Goal: Transaction & Acquisition: Purchase product/service

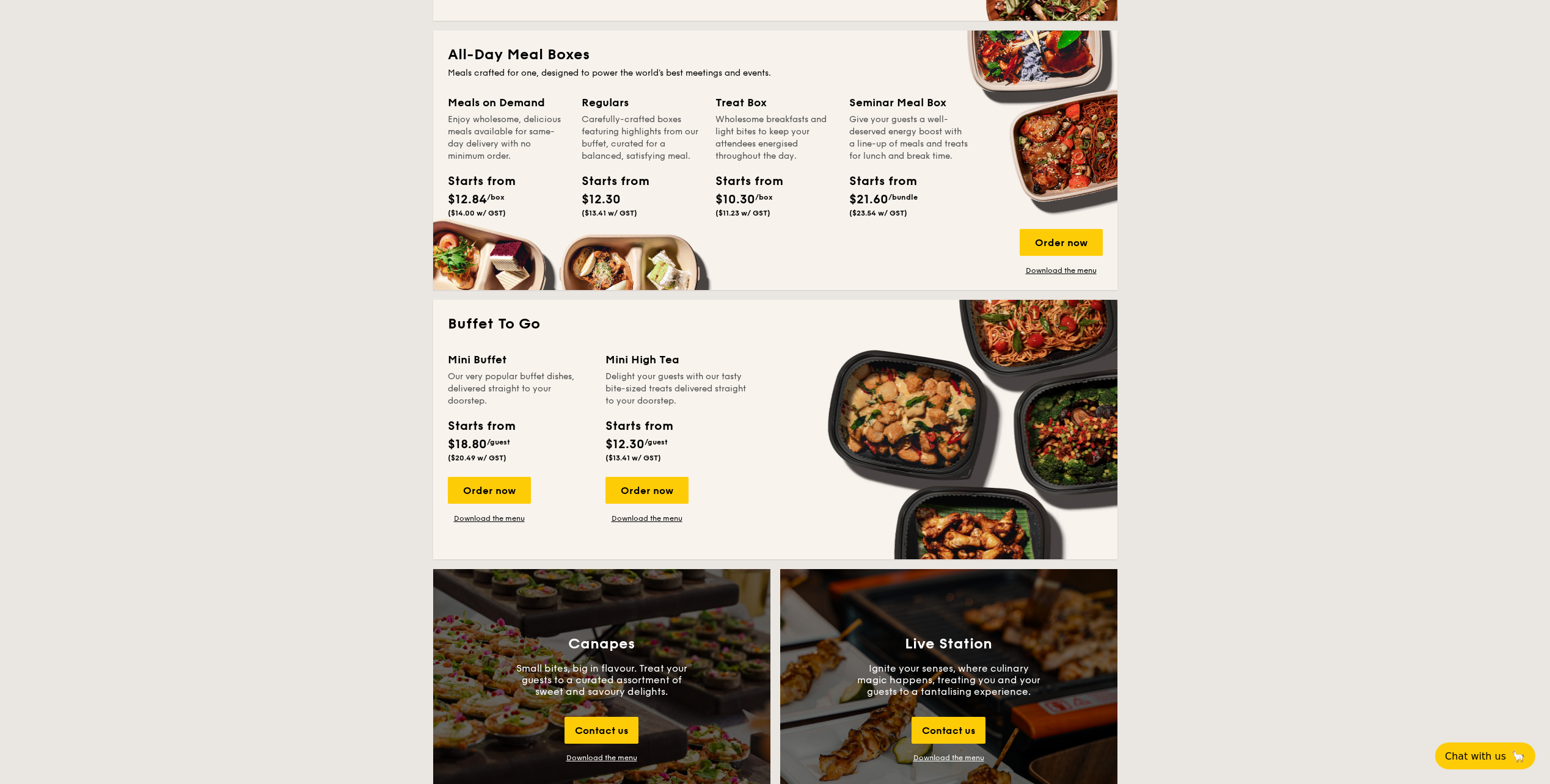
scroll to position [794, 0]
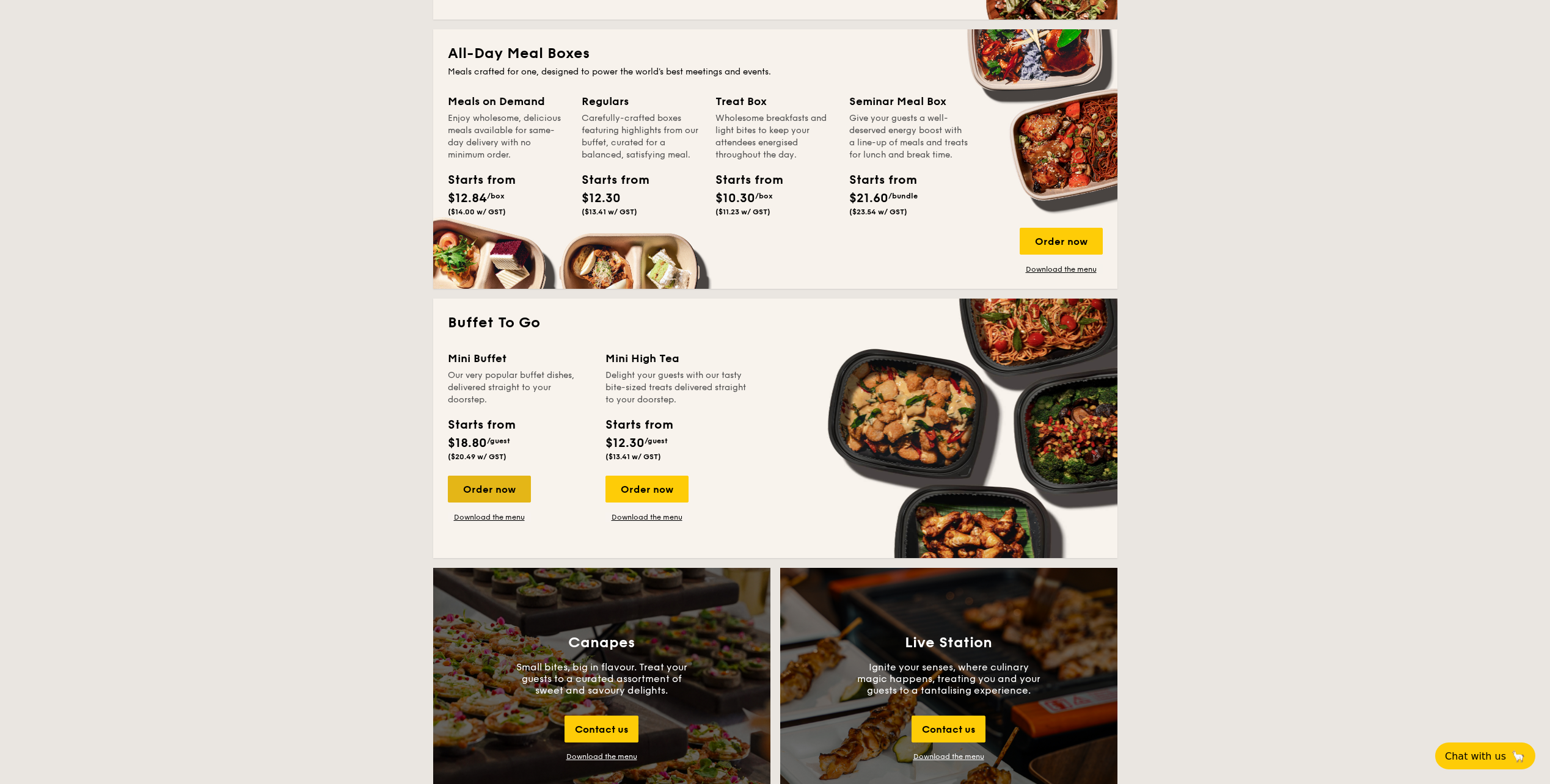
click at [502, 501] on div "Order now" at bounding box center [489, 489] width 83 height 27
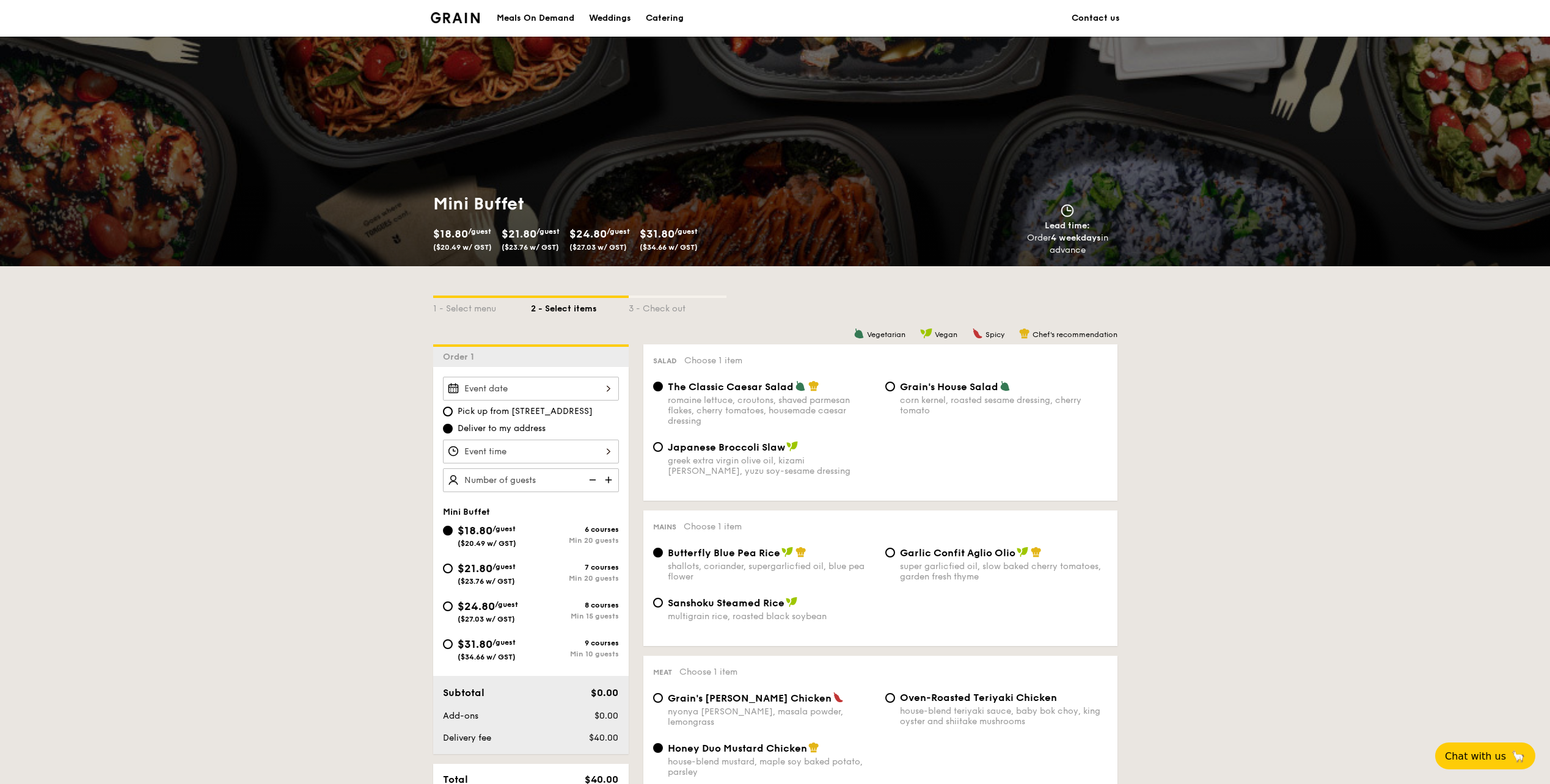
click at [557, 16] on div "Meals On Demand" at bounding box center [535, 18] width 78 height 37
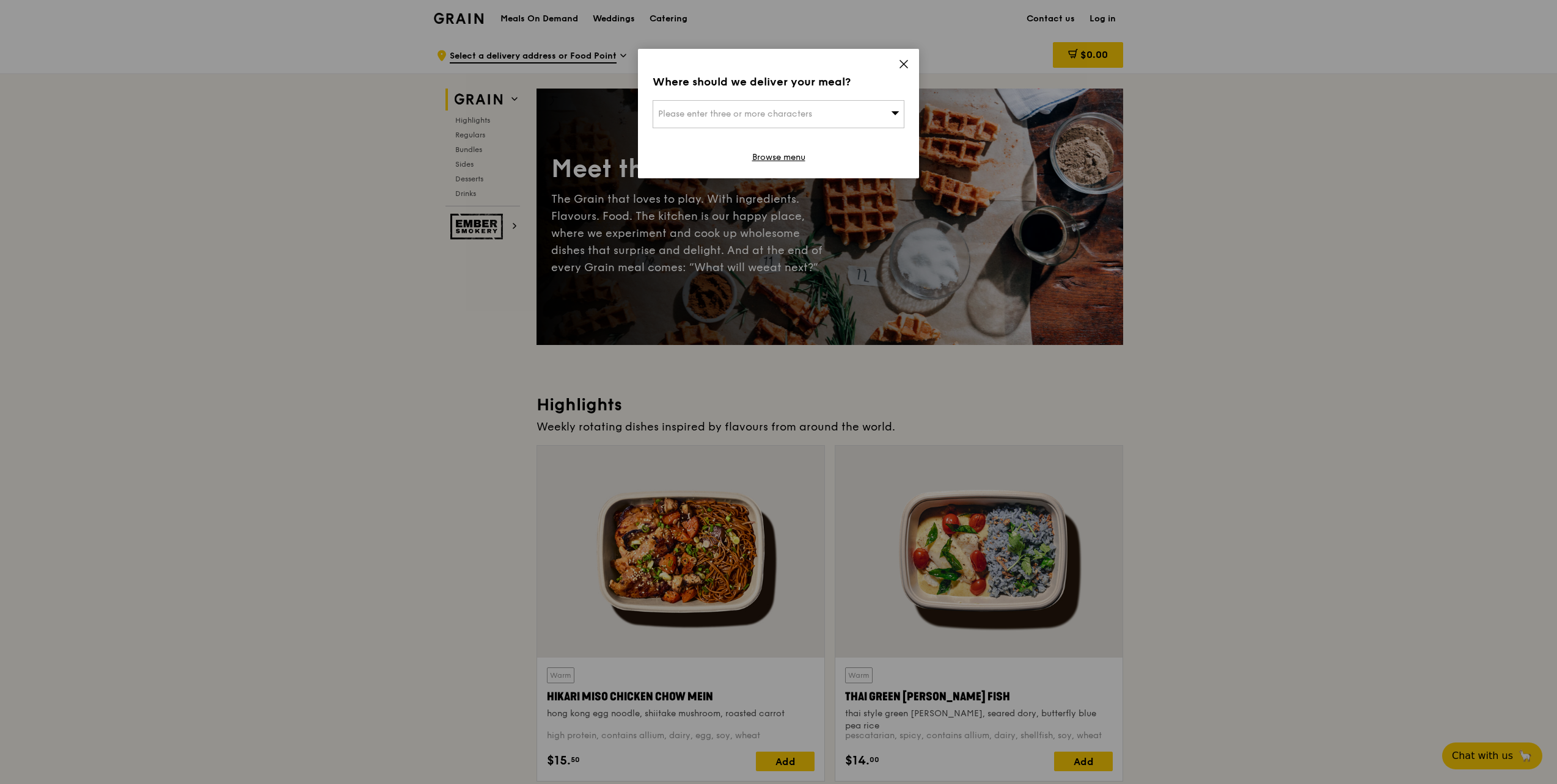
click at [906, 66] on icon at bounding box center [903, 64] width 7 height 7
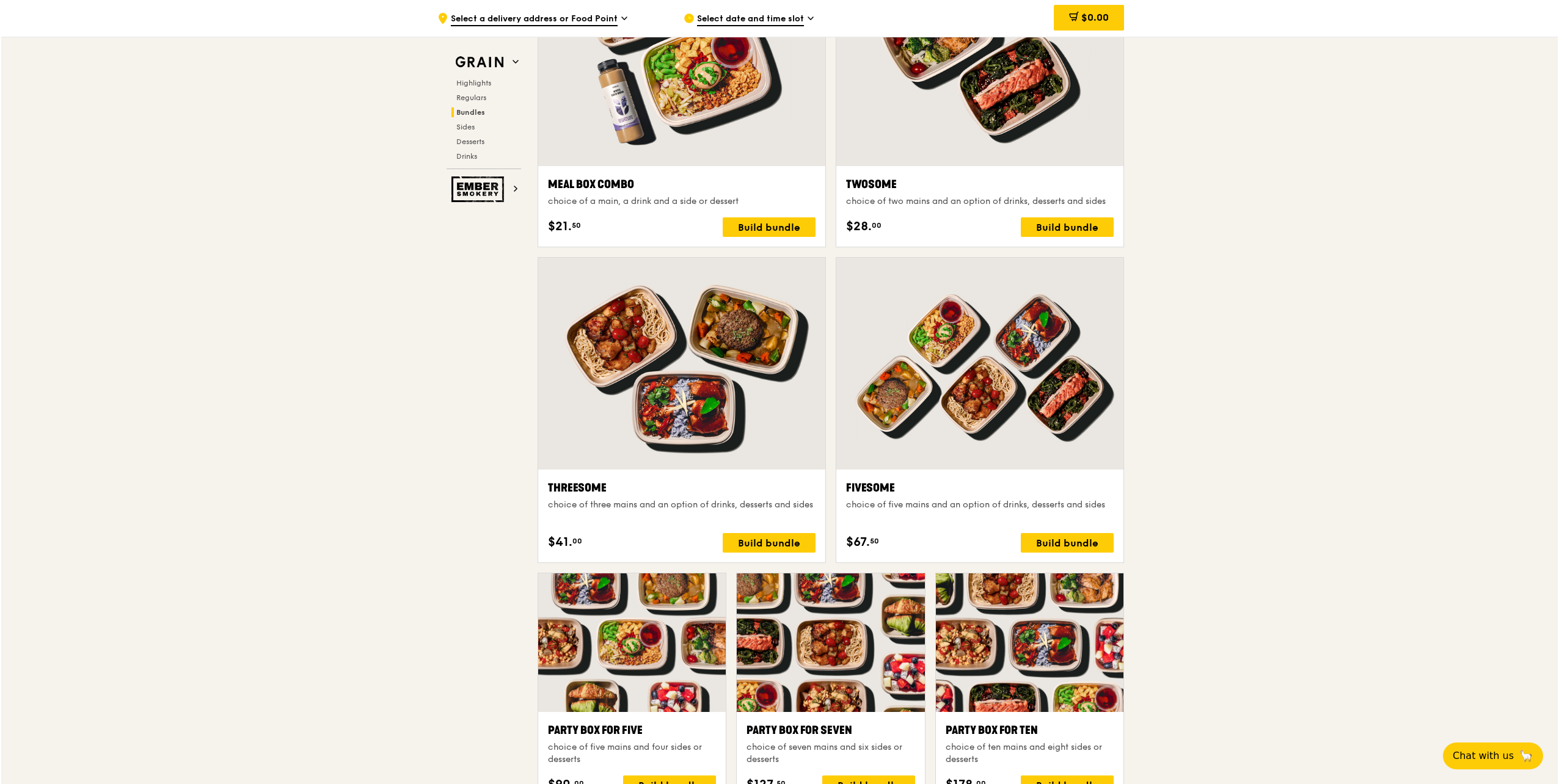
scroll to position [2138, 0]
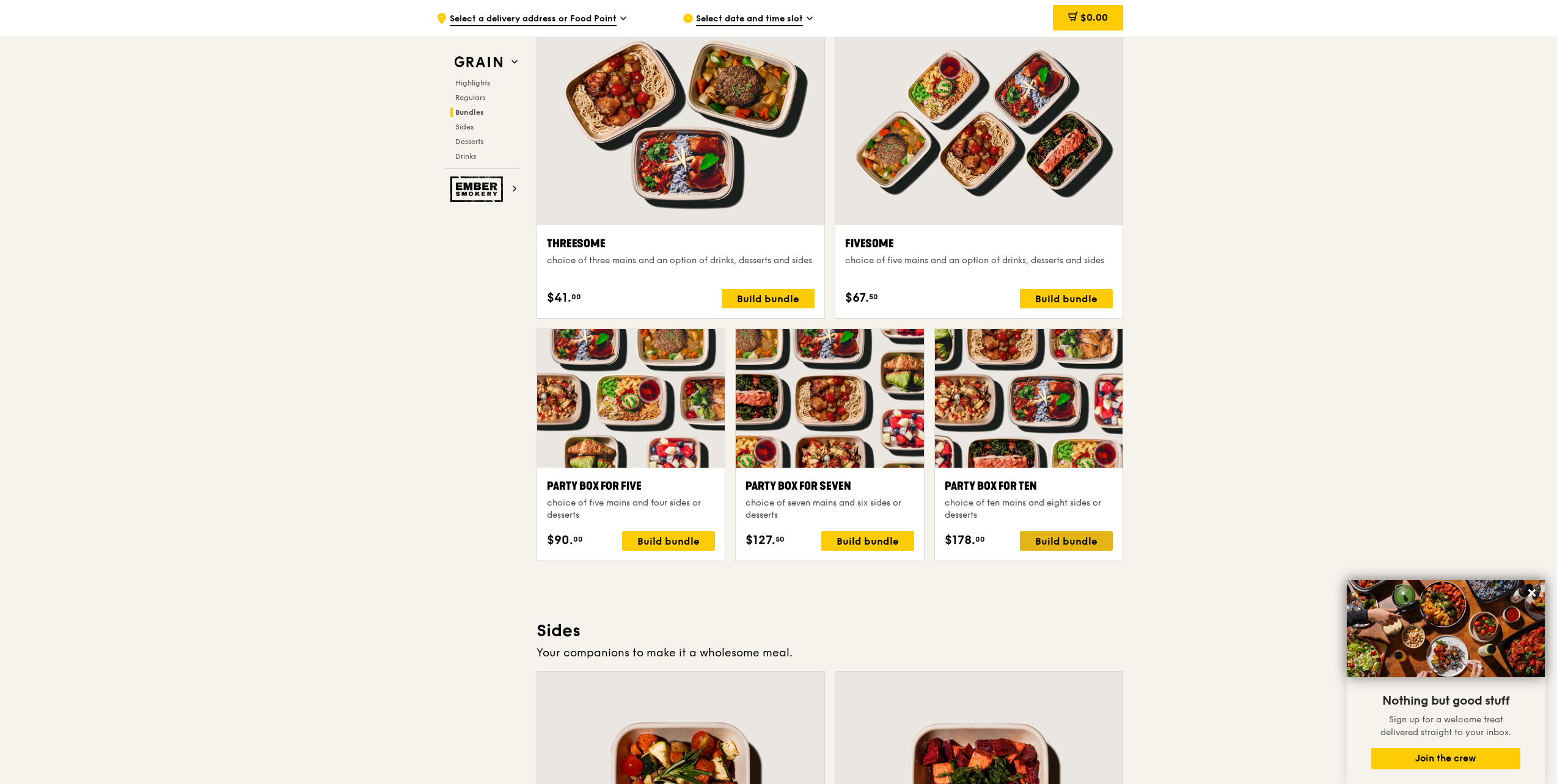
click at [1052, 541] on div "Build bundle" at bounding box center [1066, 541] width 93 height 19
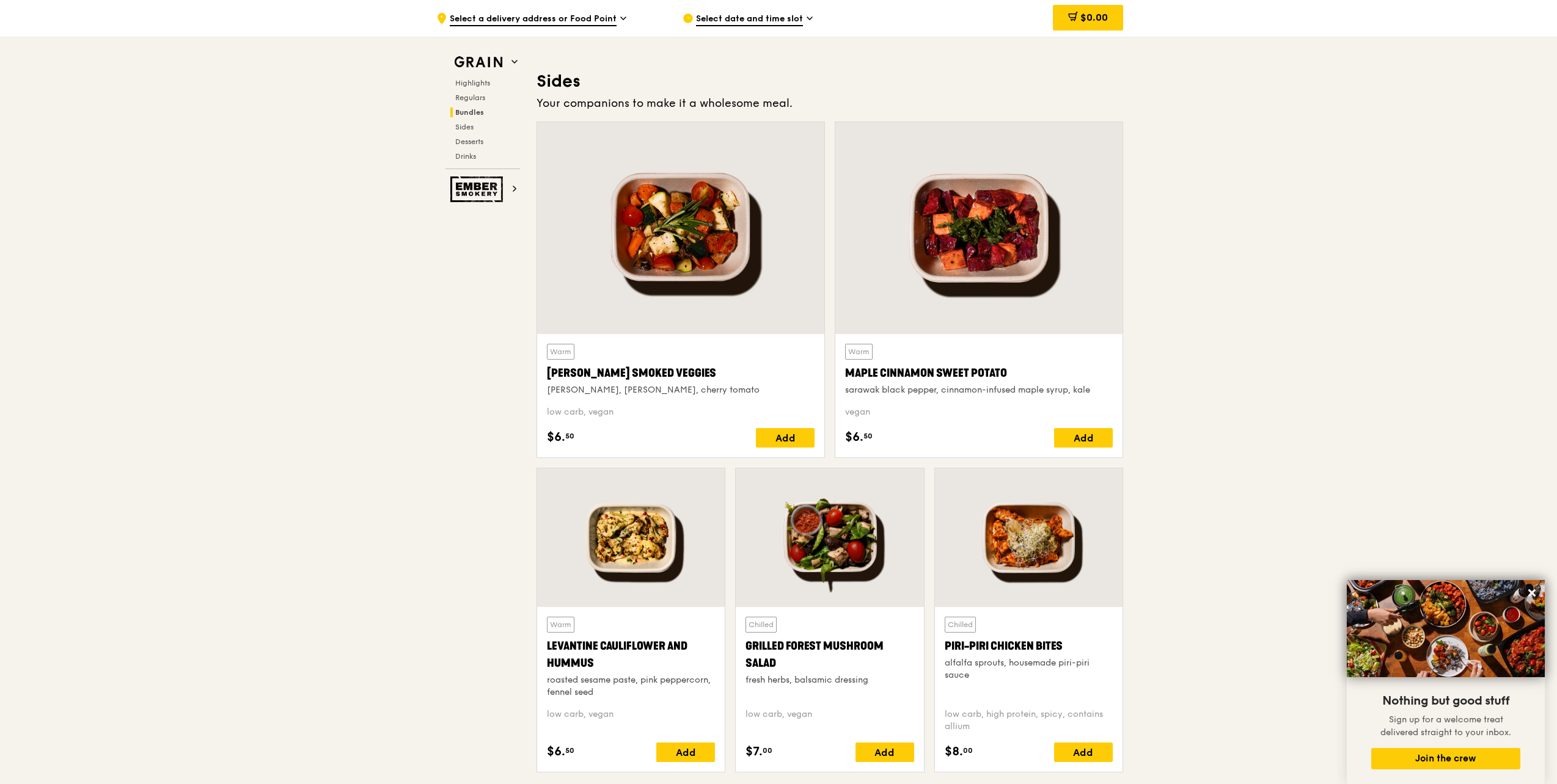
scroll to position [2260, 0]
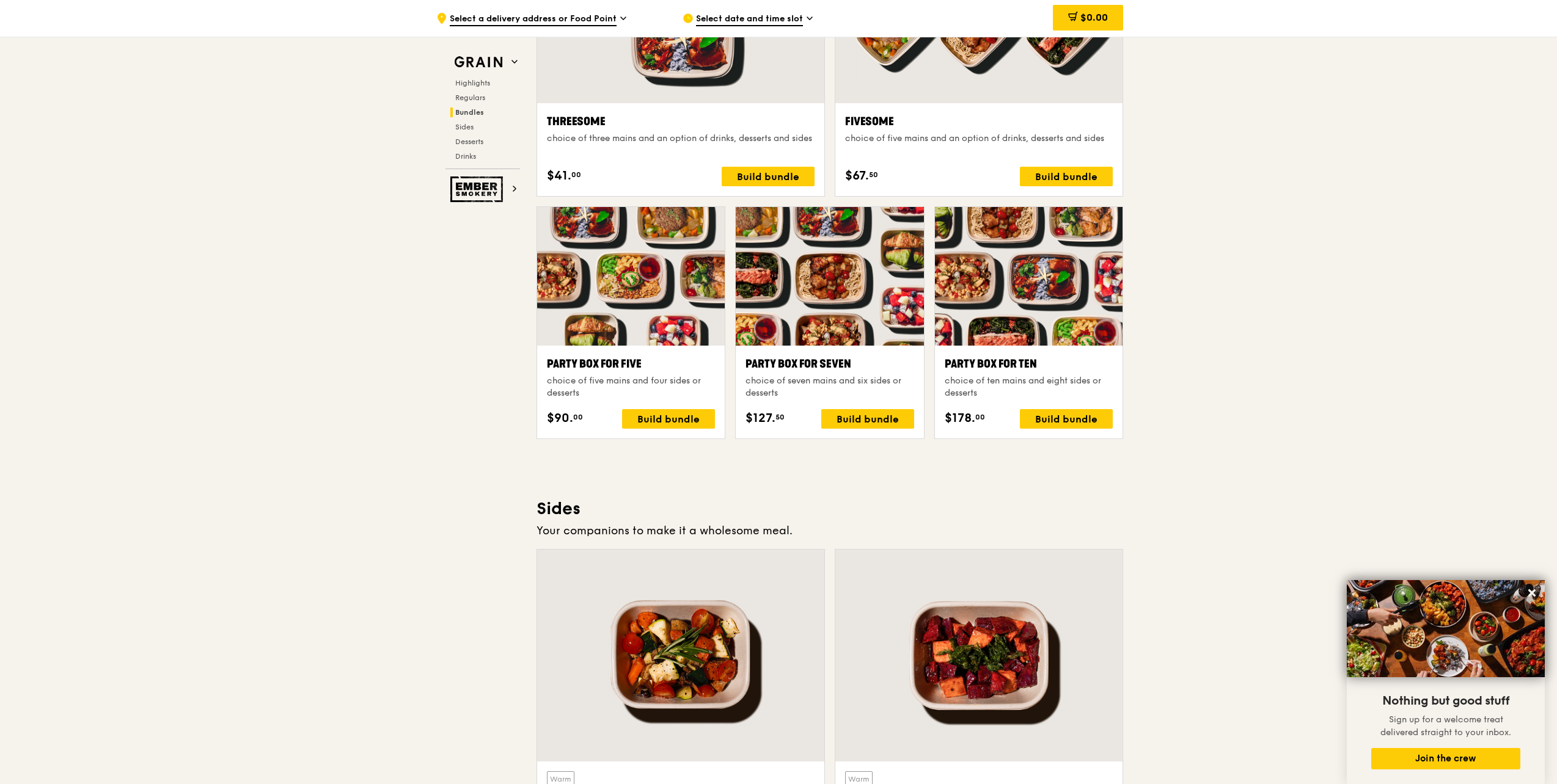
click at [656, 330] on div at bounding box center [631, 276] width 188 height 139
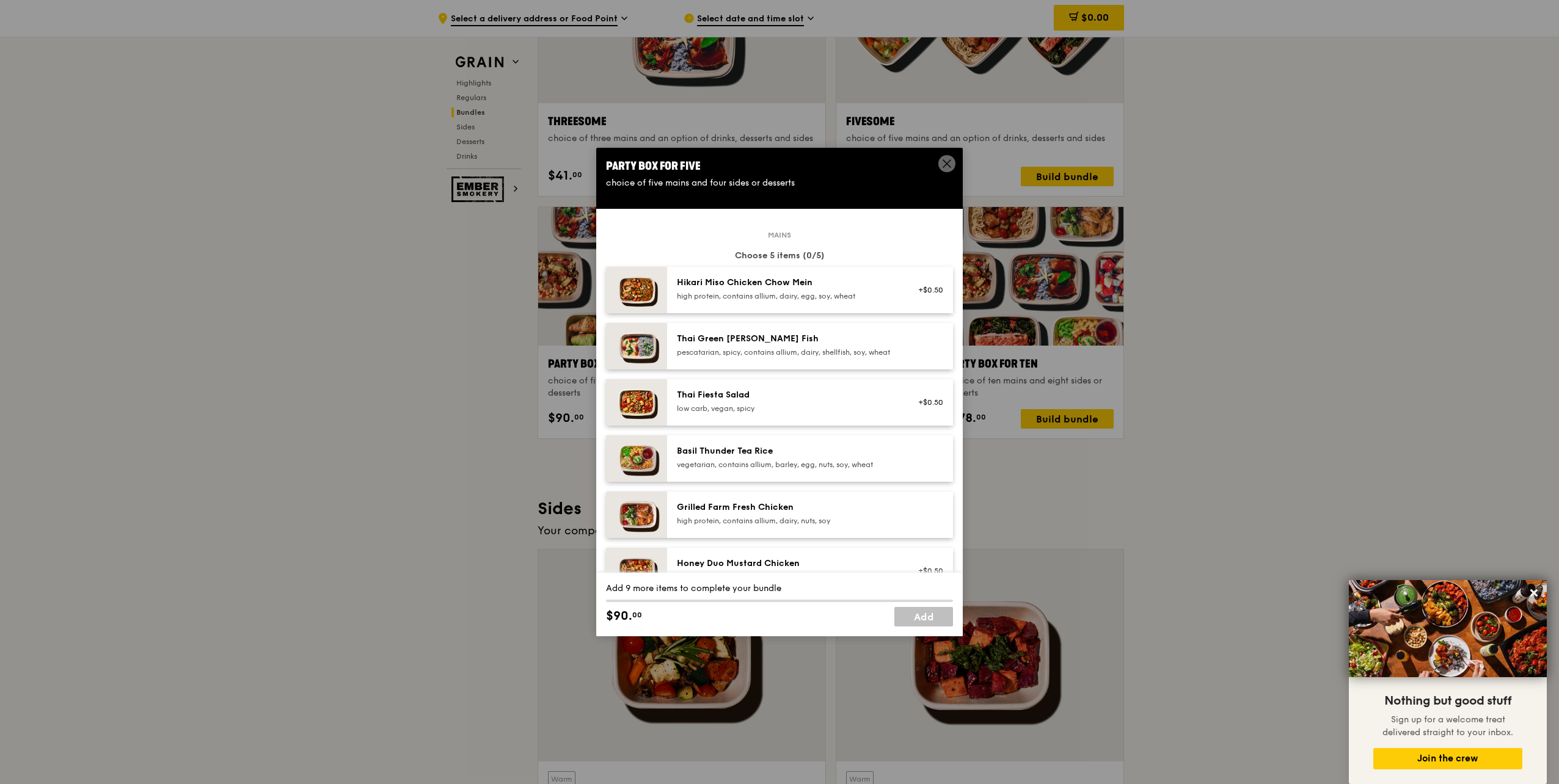
click at [690, 526] on div "high protein, contains allium, dairy, nuts, soy" at bounding box center [786, 521] width 219 height 10
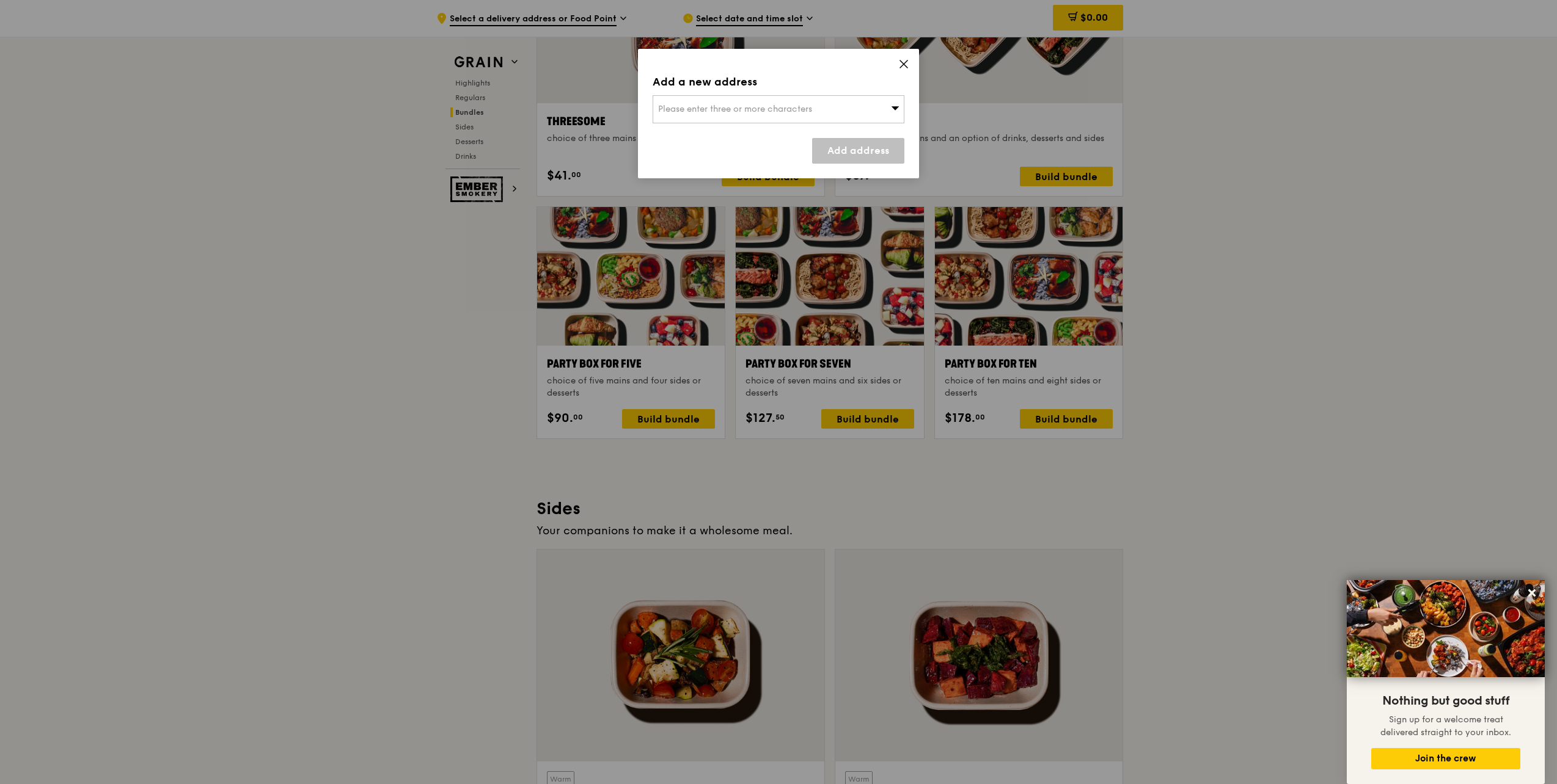
click at [904, 67] on icon at bounding box center [903, 64] width 11 height 11
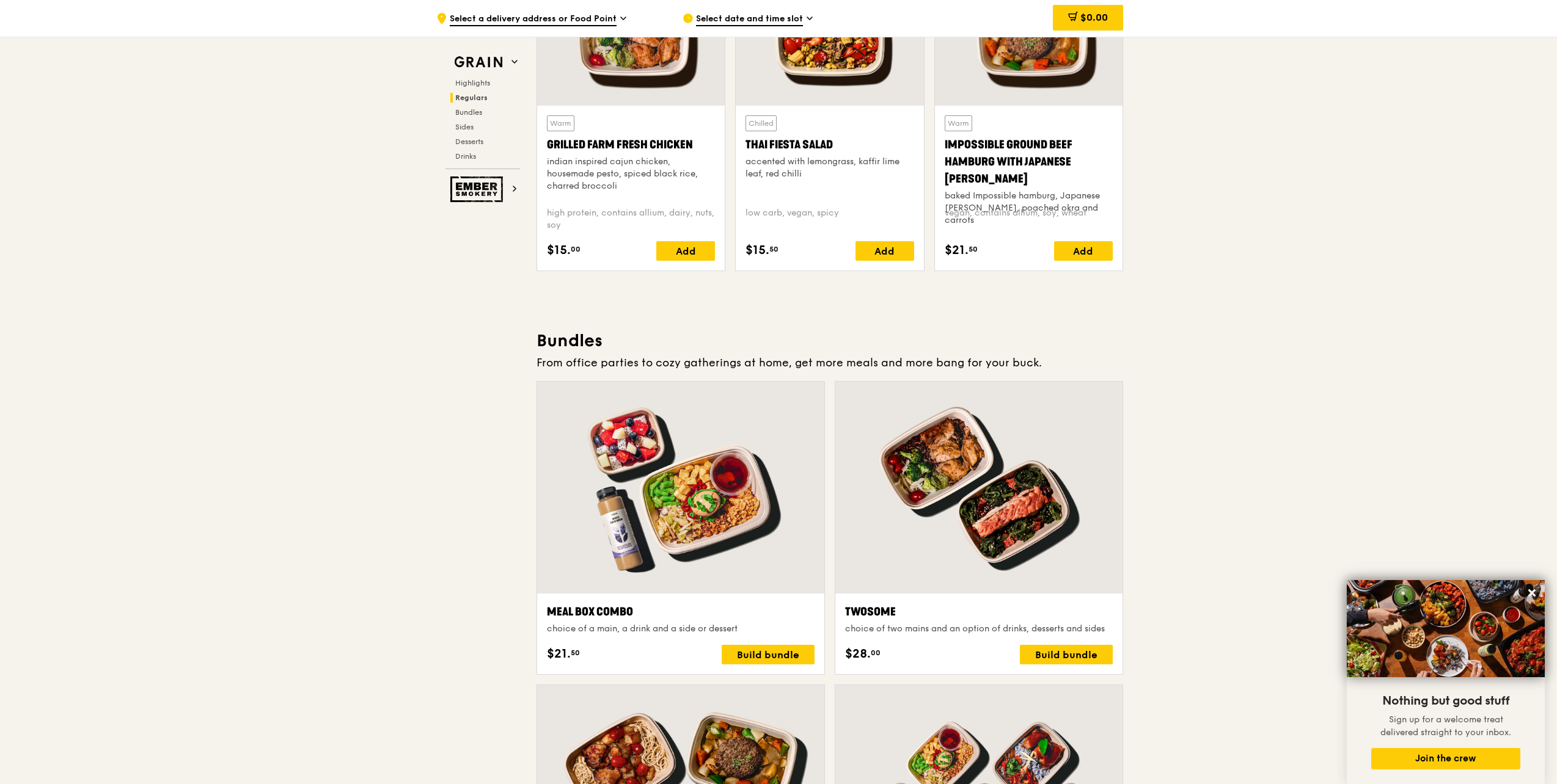
scroll to position [1160, 0]
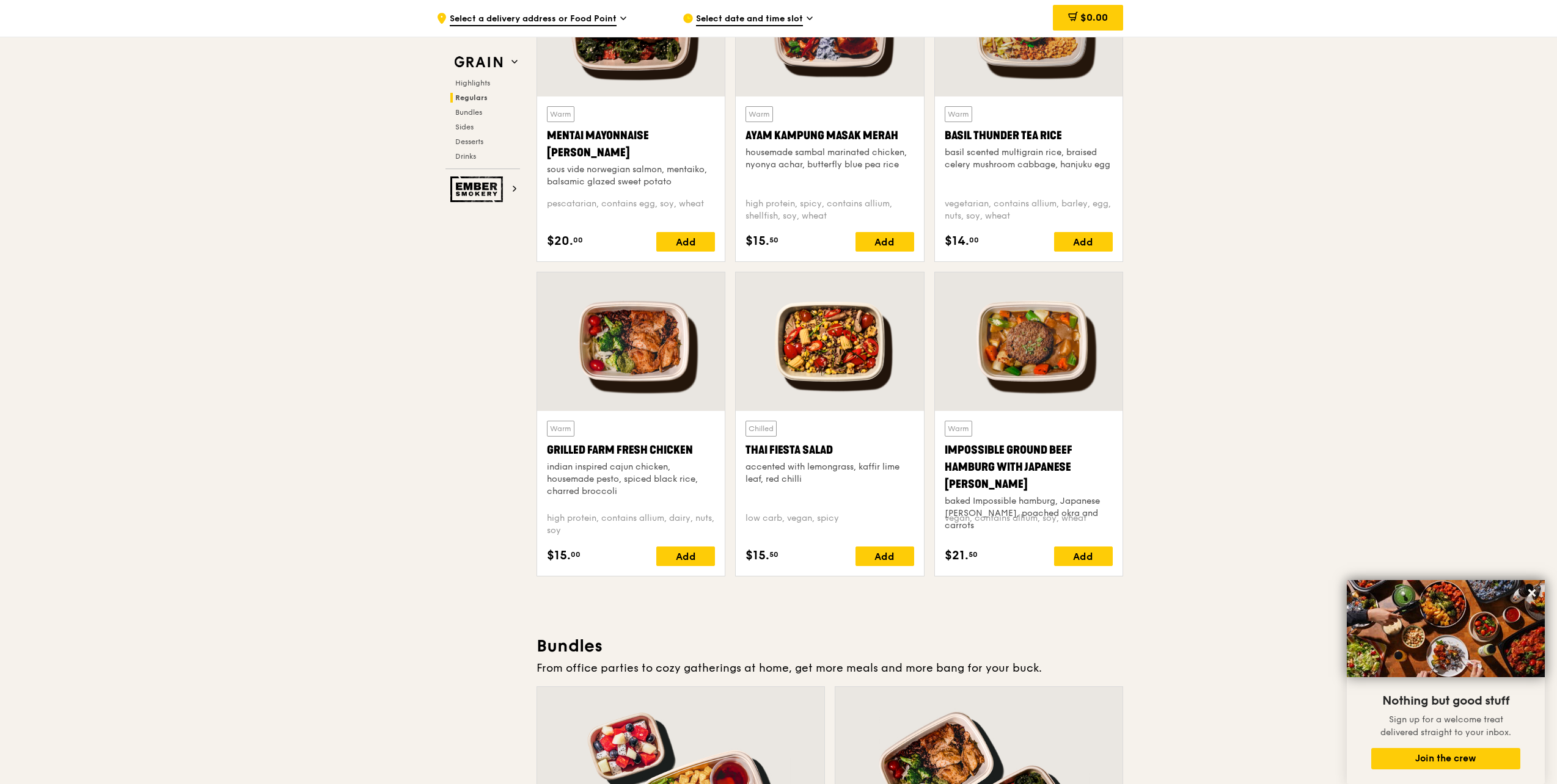
click at [625, 484] on div "indian inspired cajun chicken, housemade pesto, spiced black rice, charred broc…" at bounding box center [631, 479] width 168 height 37
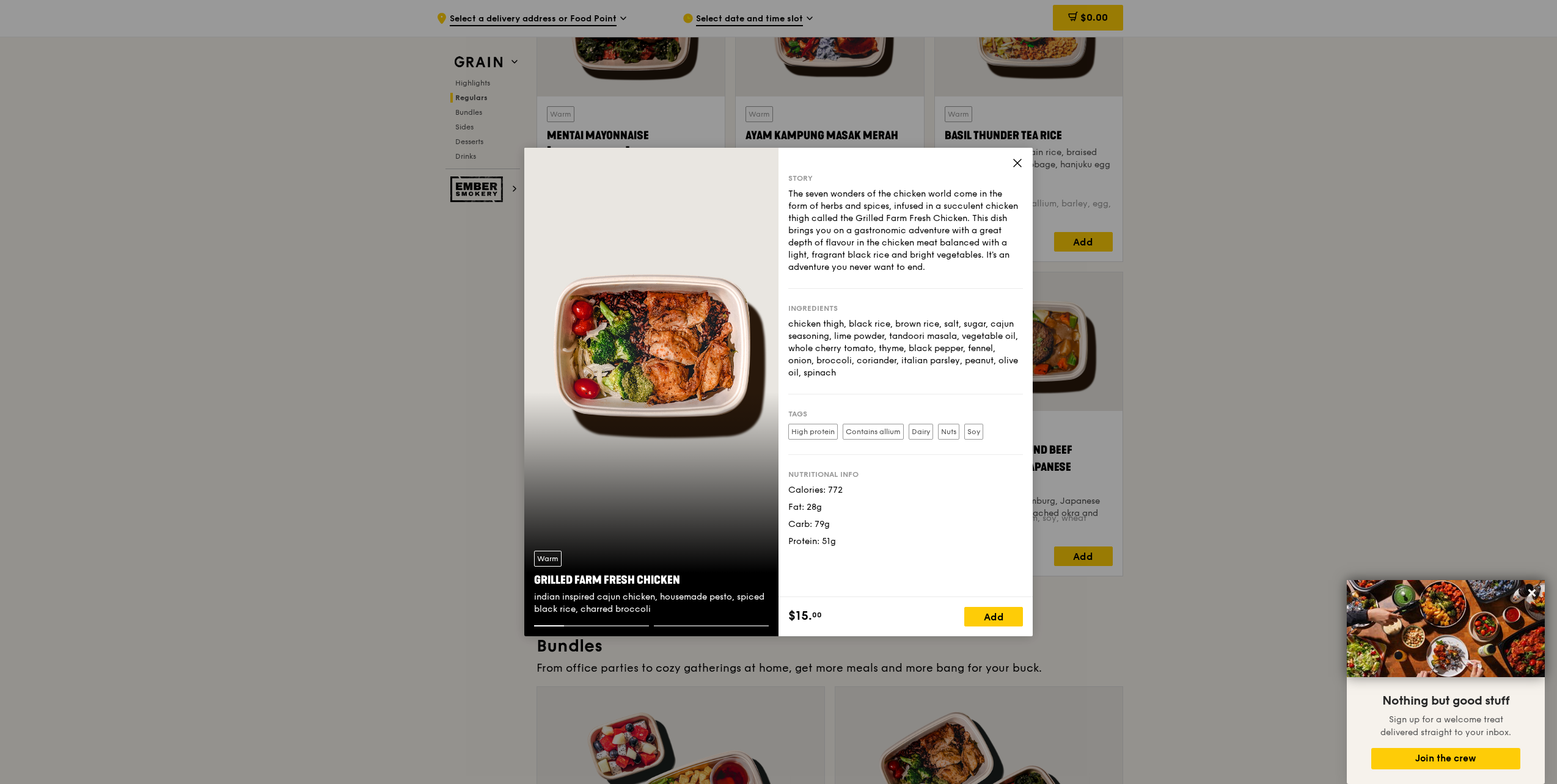
click at [1014, 159] on icon at bounding box center [1017, 162] width 11 height 11
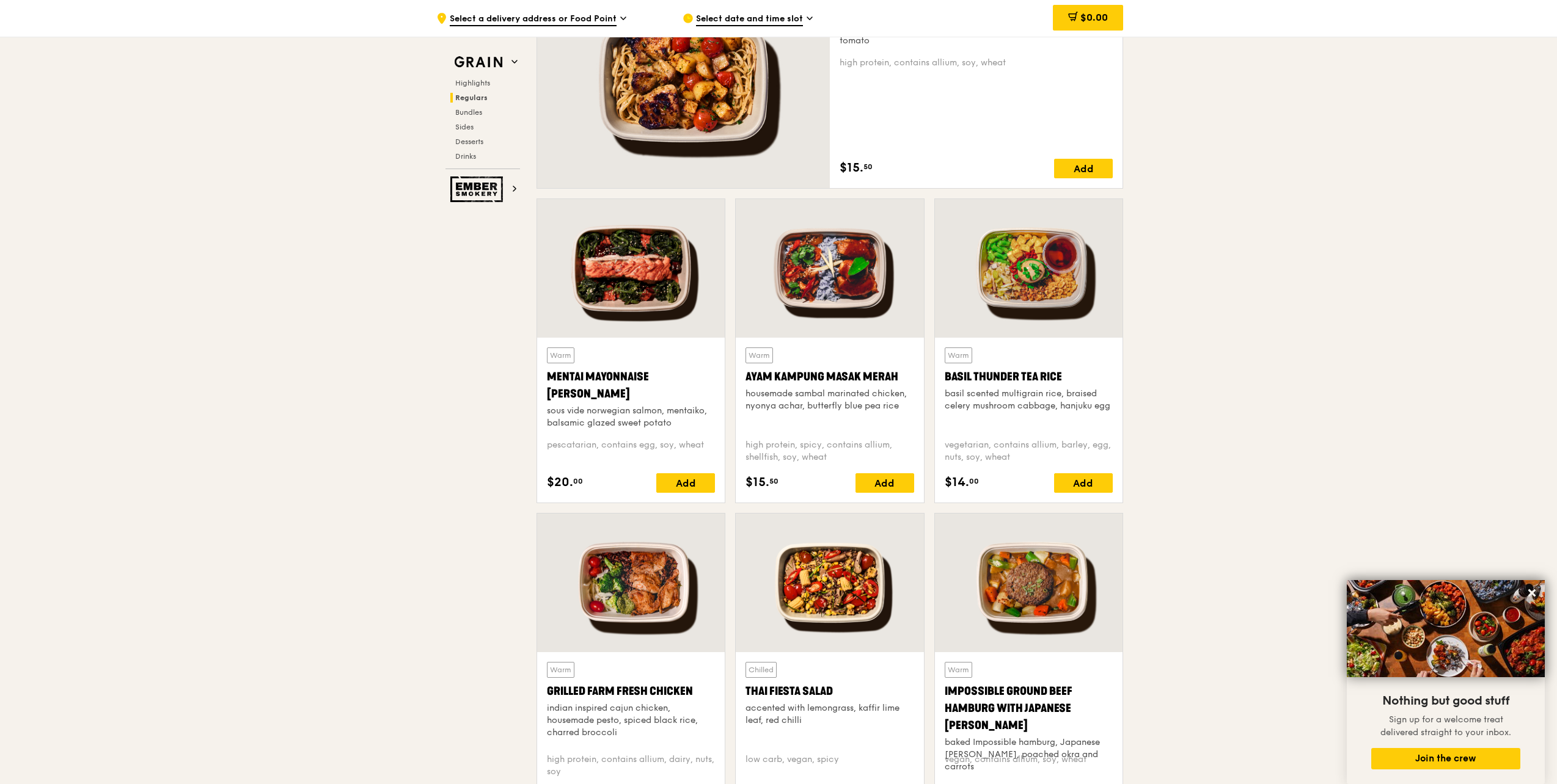
scroll to position [916, 0]
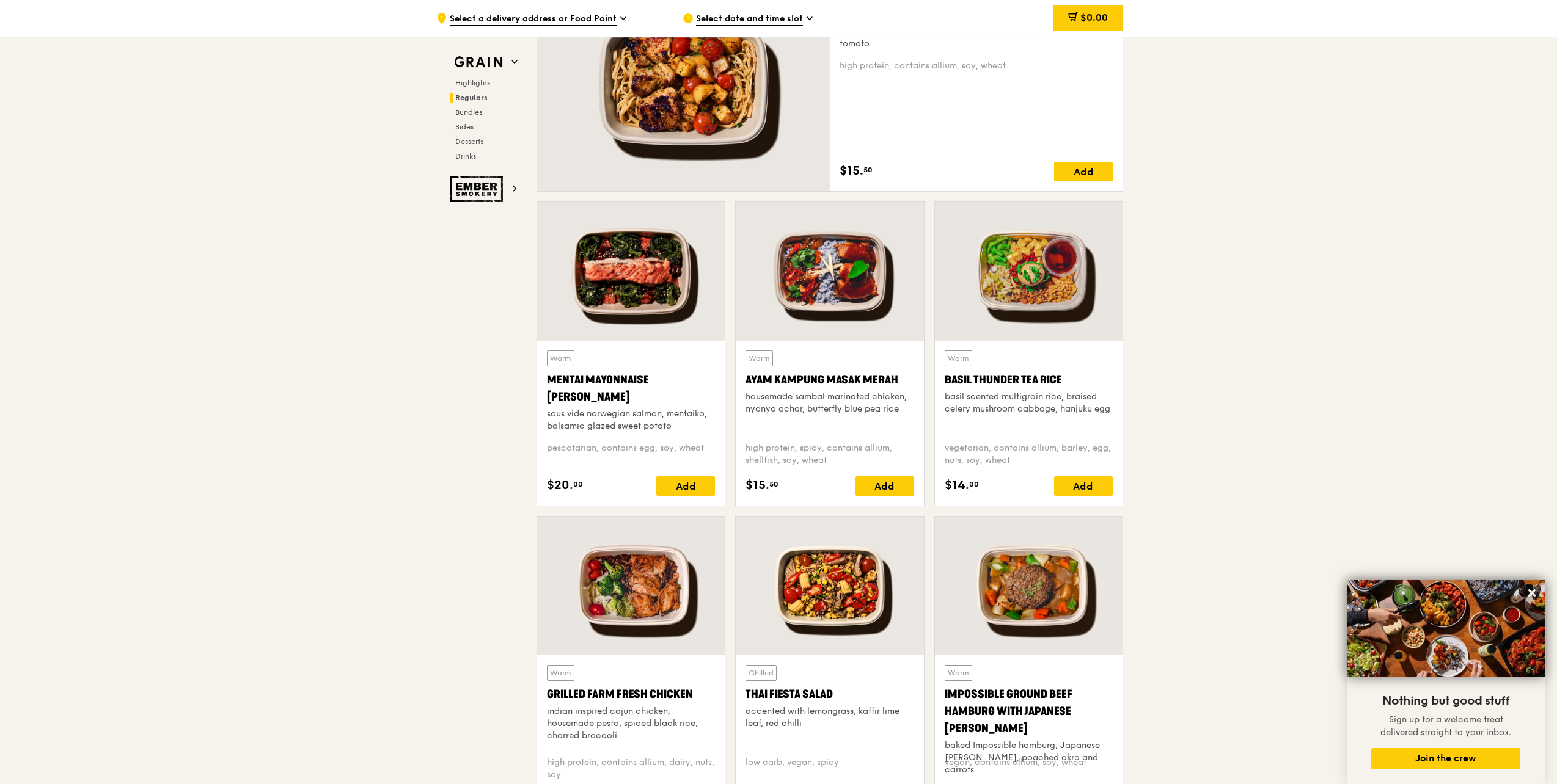
click at [637, 317] on div at bounding box center [631, 272] width 188 height 139
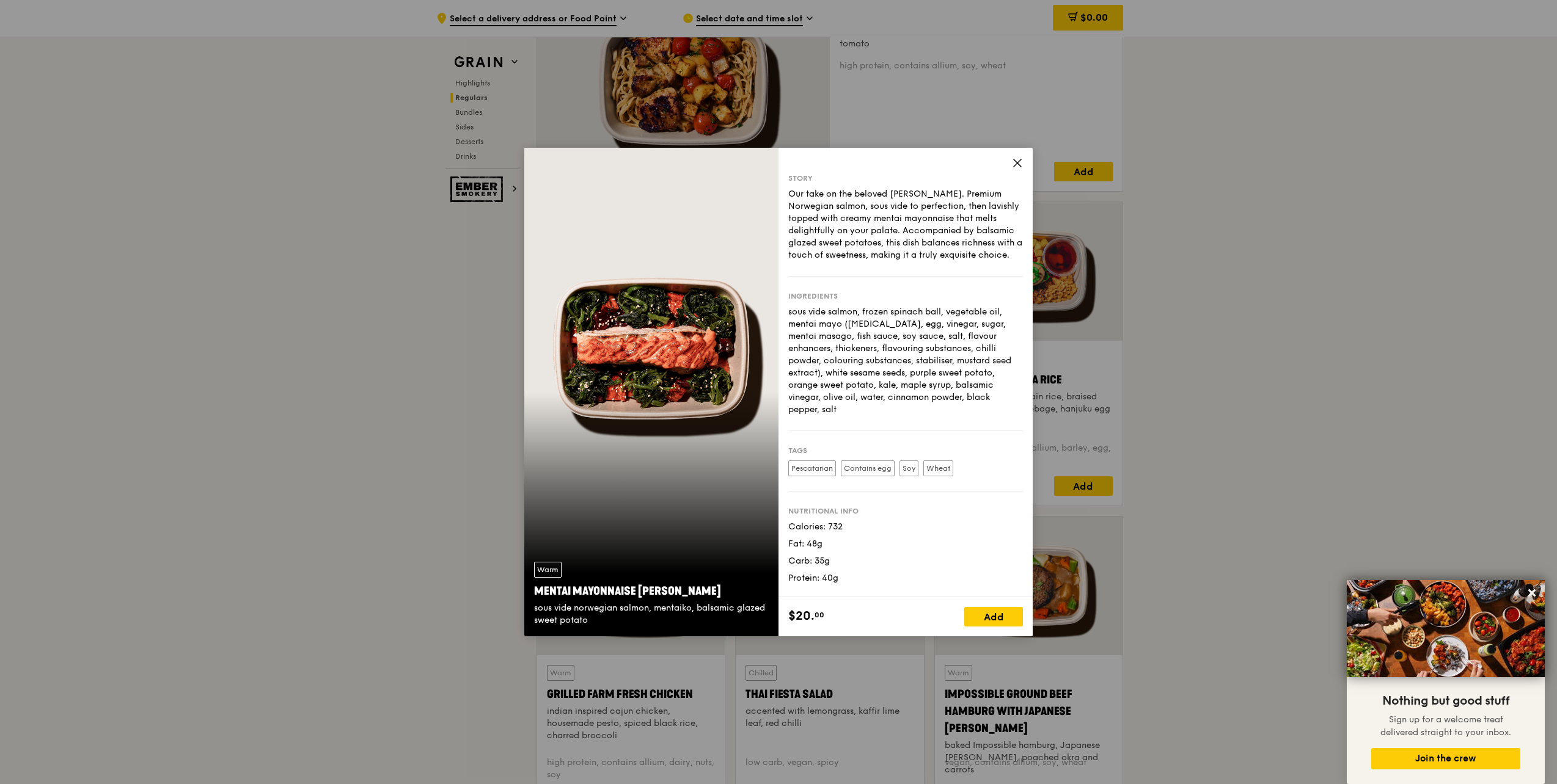
click at [1015, 165] on icon at bounding box center [1017, 162] width 7 height 7
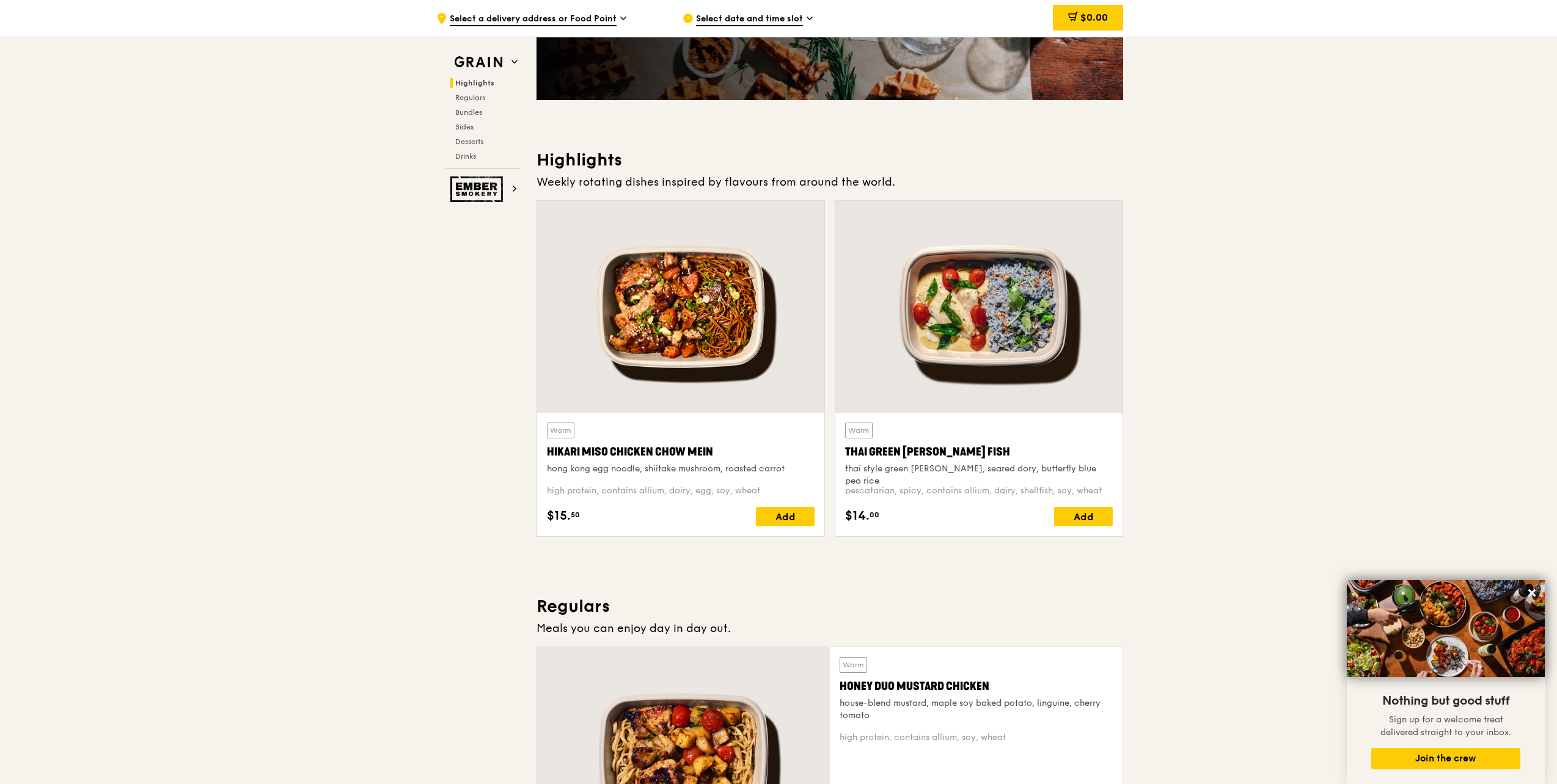
scroll to position [0, 0]
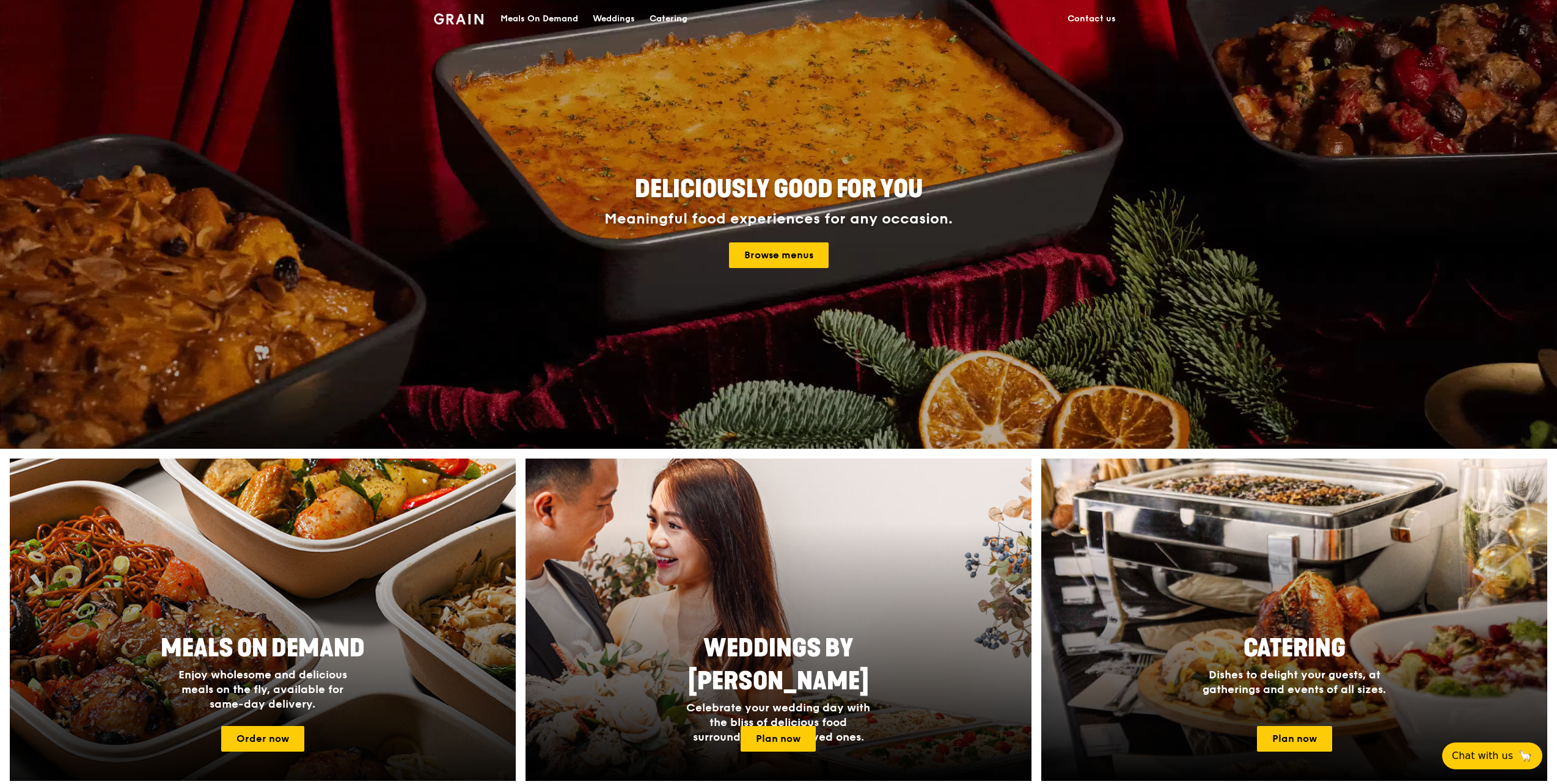
scroll to position [61, 0]
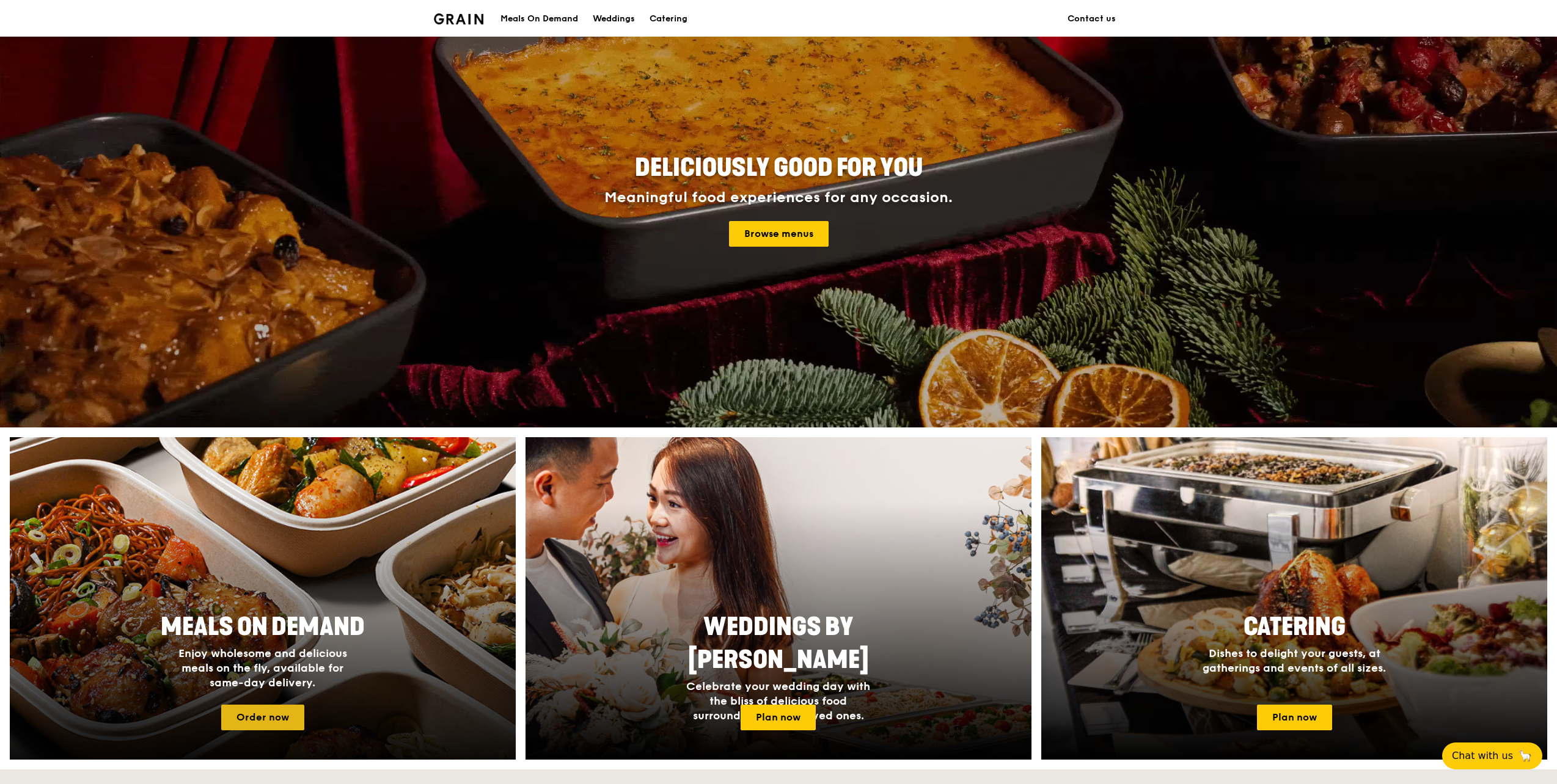
click at [275, 717] on link "Order now" at bounding box center [262, 718] width 83 height 26
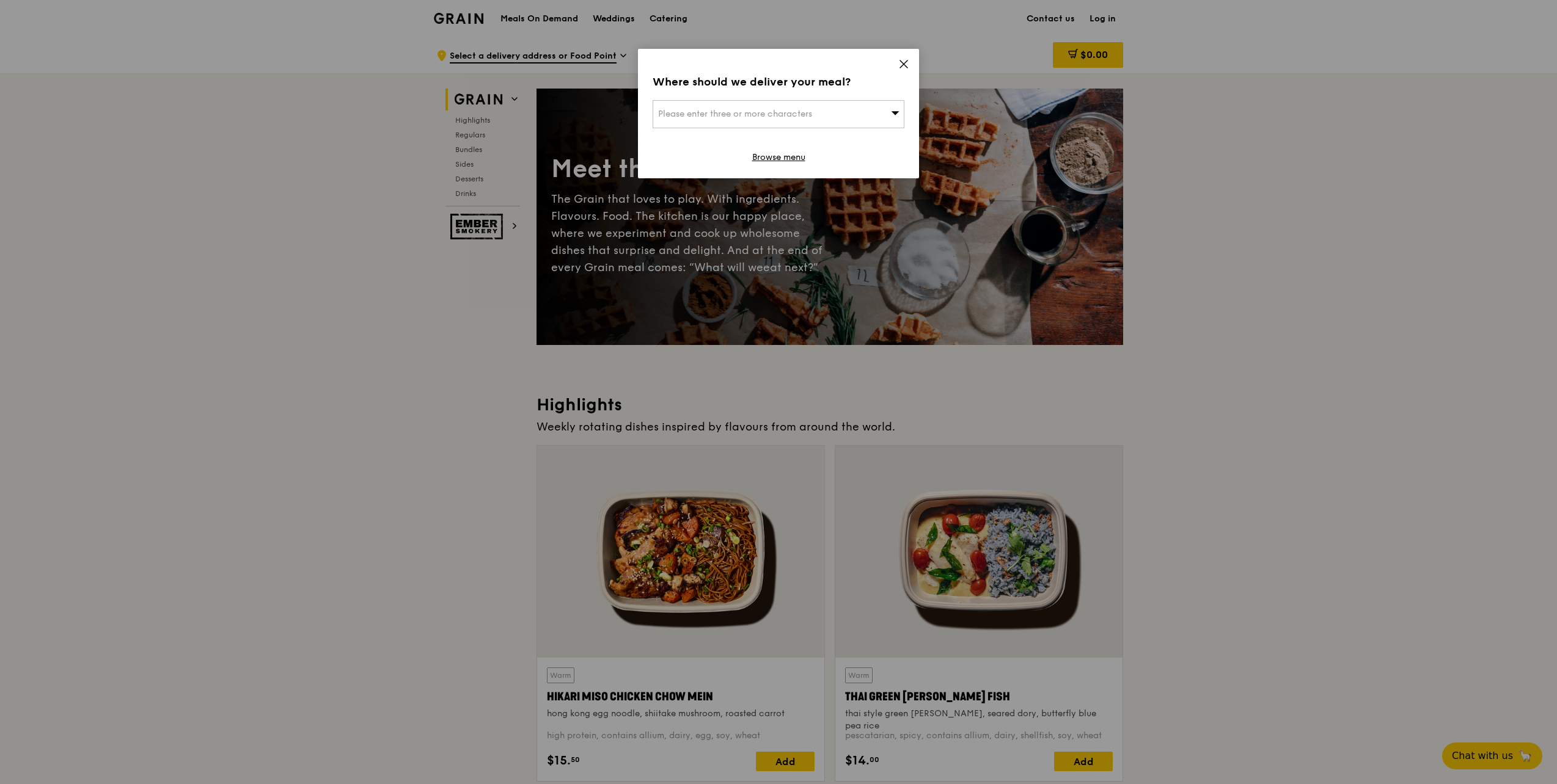
click at [899, 71] on span at bounding box center [903, 65] width 11 height 13
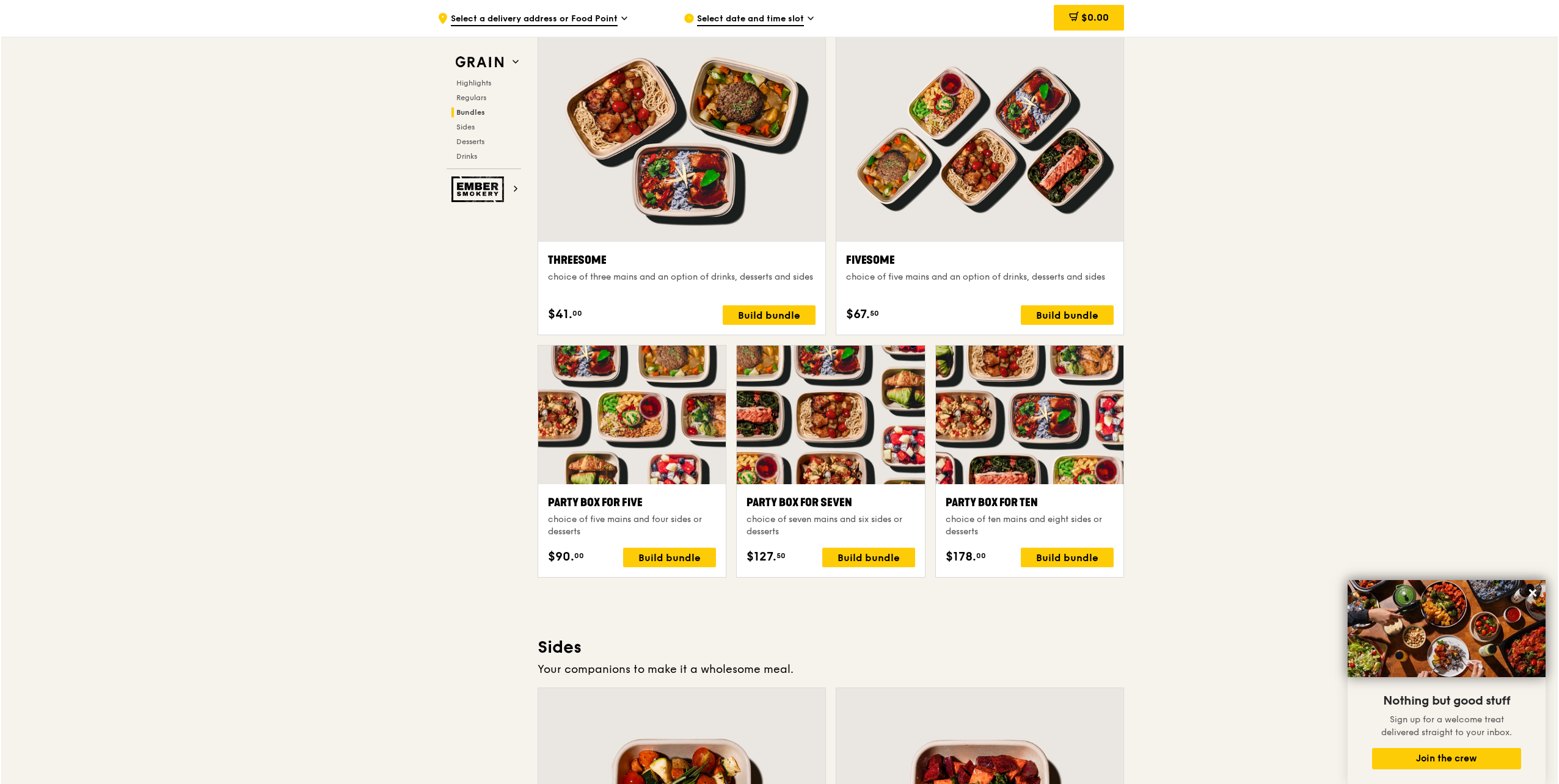
scroll to position [2260, 0]
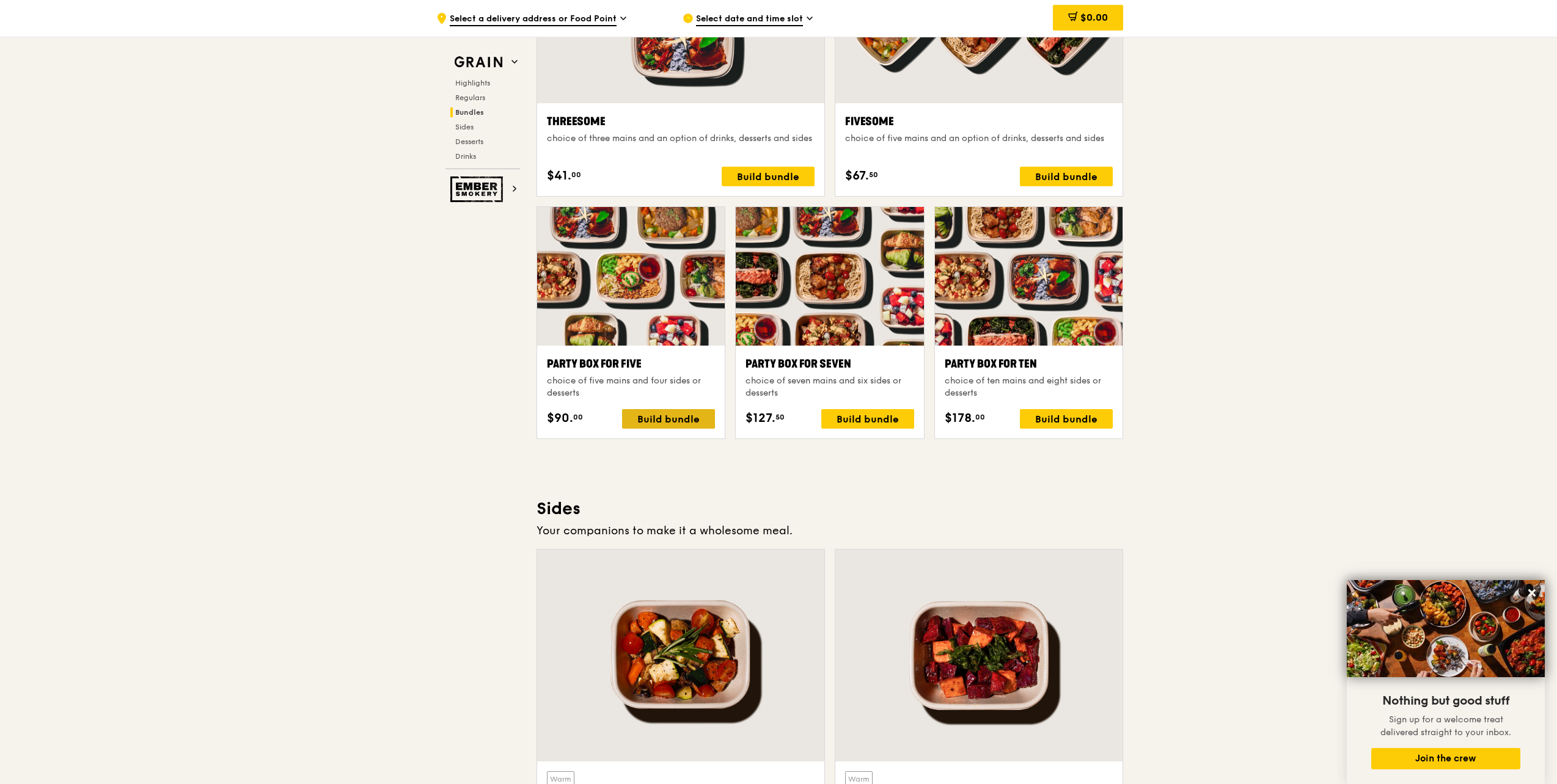
click at [691, 417] on div "Build bundle" at bounding box center [668, 419] width 93 height 19
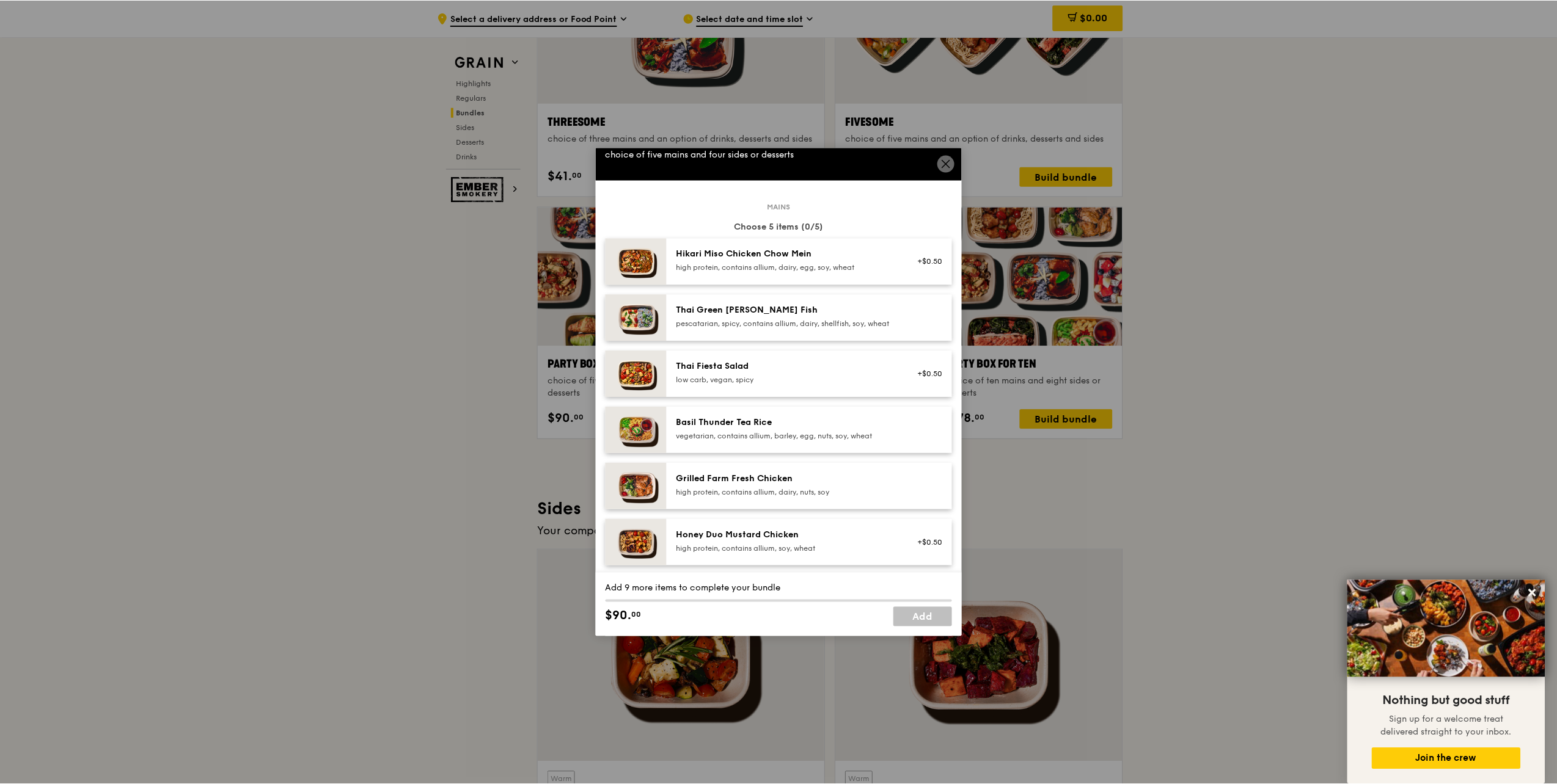
scroll to position [0, 0]
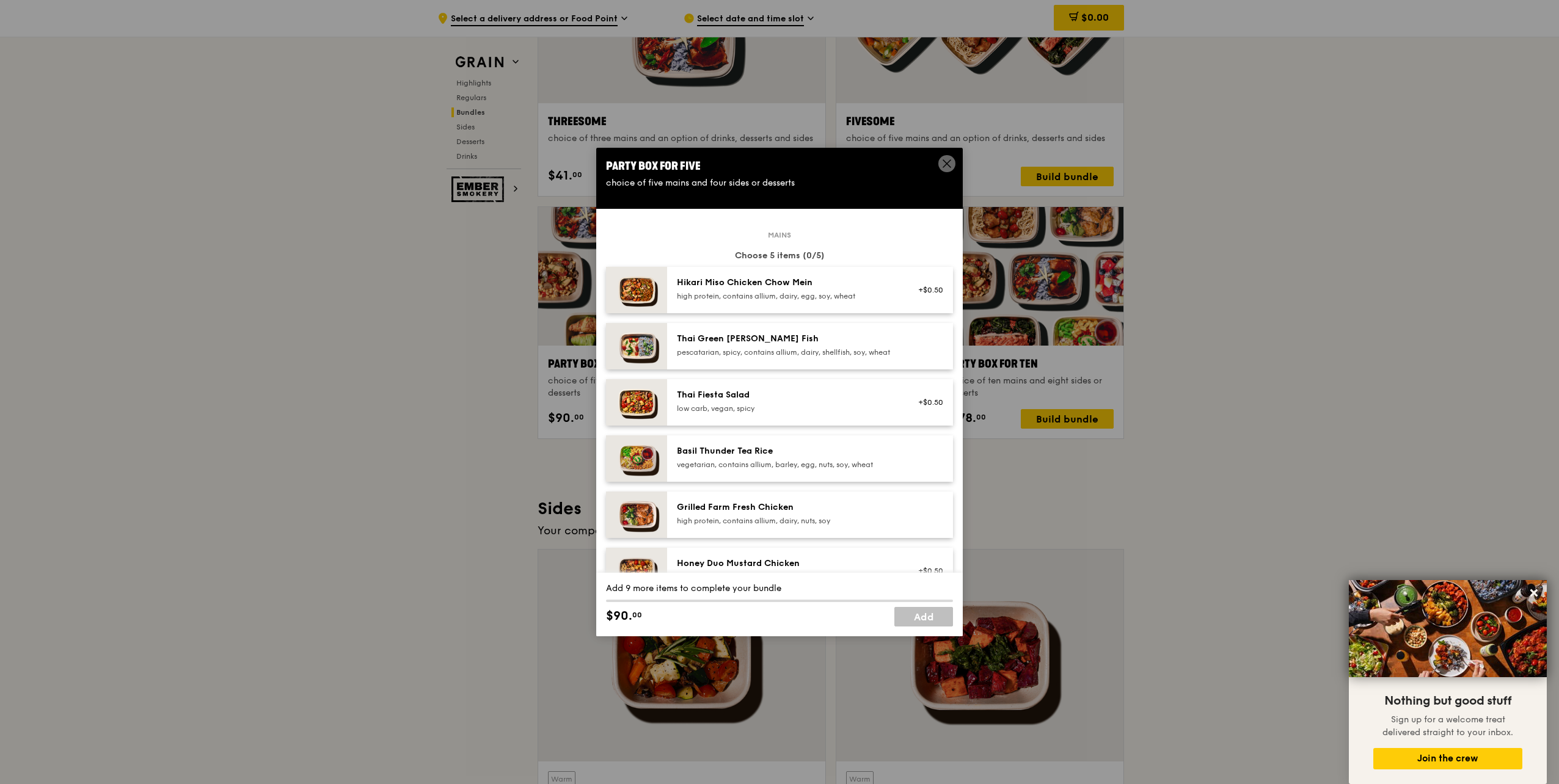
click at [950, 165] on icon at bounding box center [947, 163] width 11 height 11
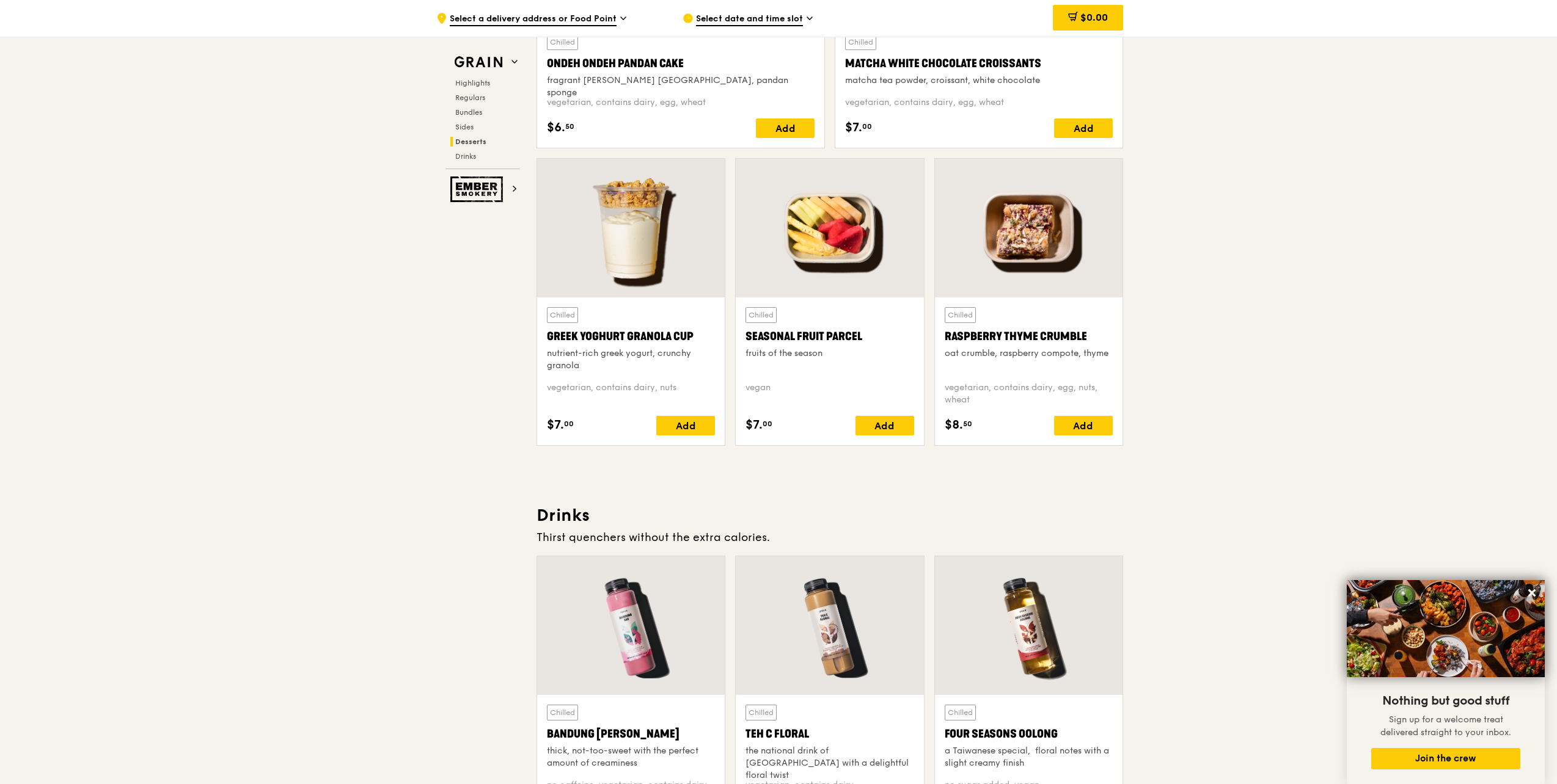
scroll to position [3909, 0]
